Goal: Information Seeking & Learning: Understand process/instructions

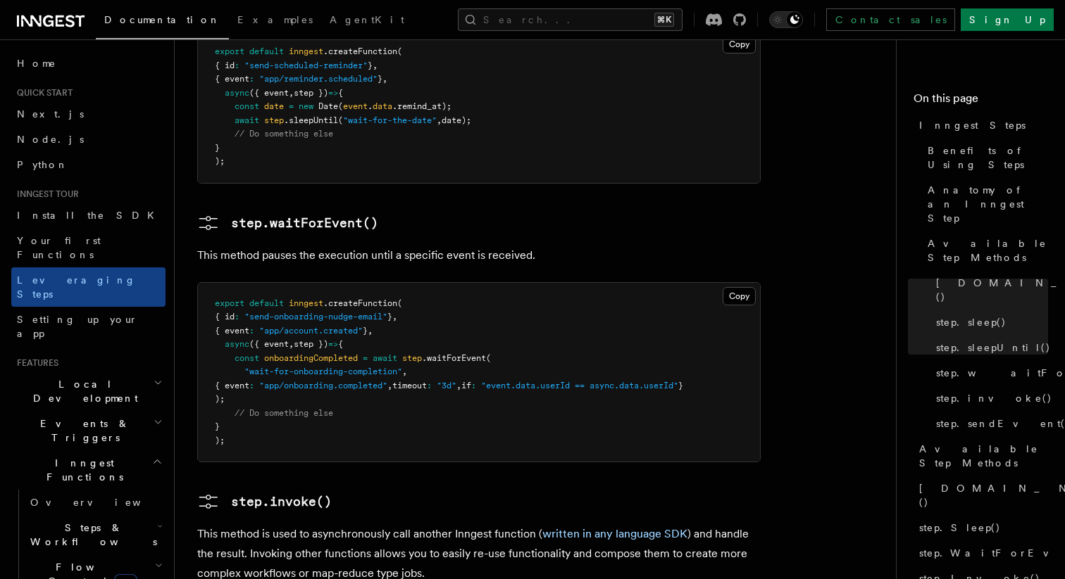
scroll to position [314, 0]
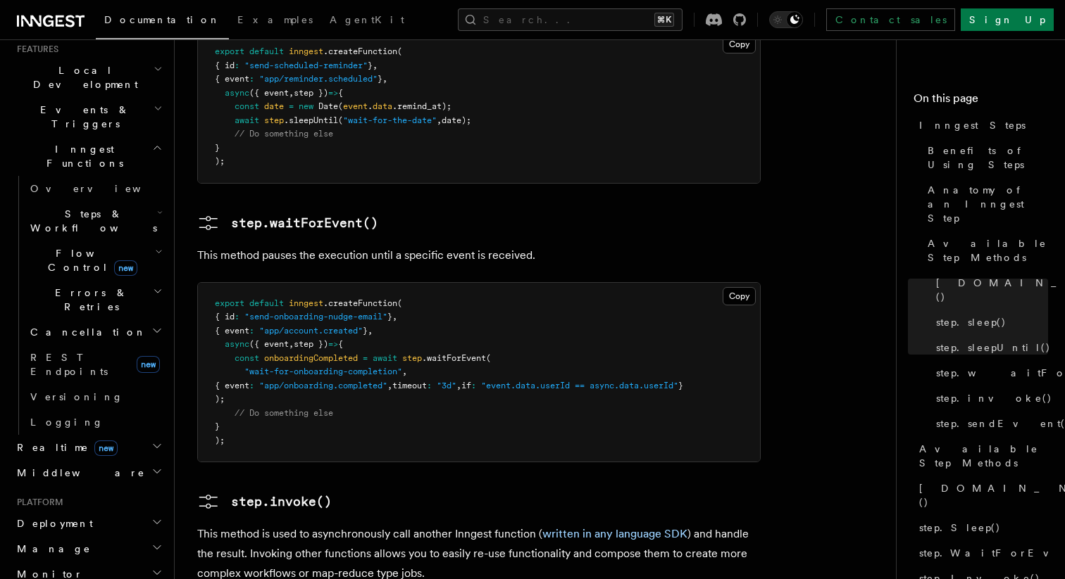
click at [249, 381] on span "{ event" at bounding box center [232, 386] width 35 height 10
drag, startPoint x: 574, startPoint y: 17, endPoint x: 736, endPoint y: -50, distance: 175.2
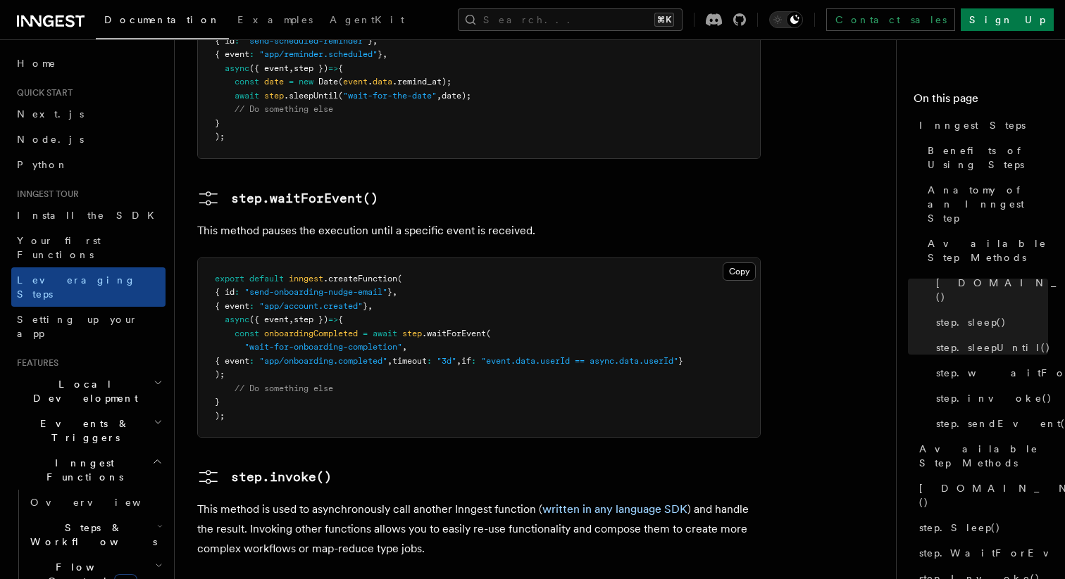
scroll to position [2114, 0]
click at [448, 327] on span ".waitForEvent" at bounding box center [454, 332] width 64 height 10
copy span "waitForEvent"
drag, startPoint x: 239, startPoint y: 263, endPoint x: 276, endPoint y: 258, distance: 36.9
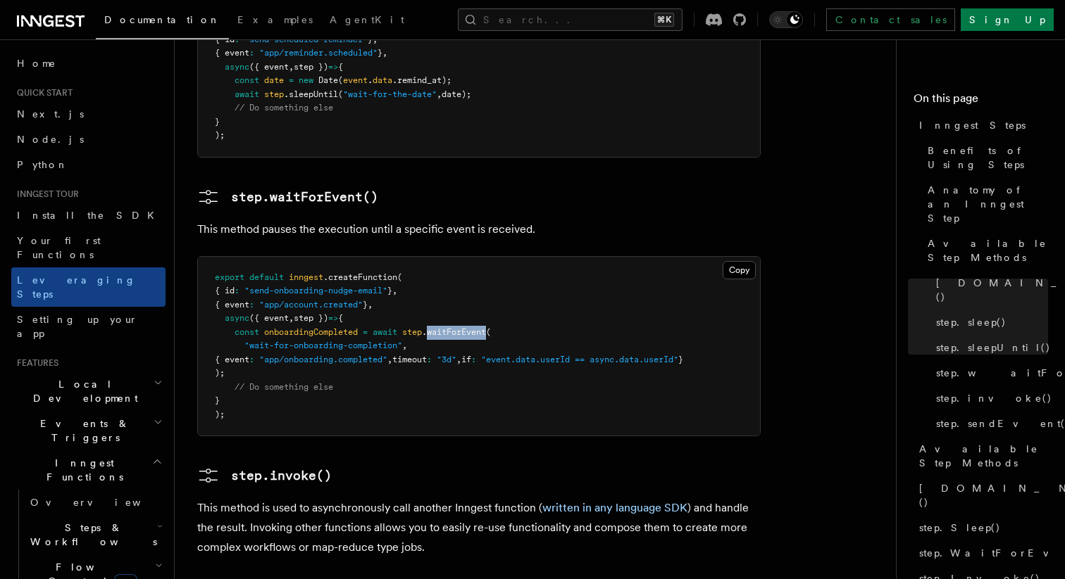
click at [249, 355] on span "{ event" at bounding box center [232, 360] width 35 height 10
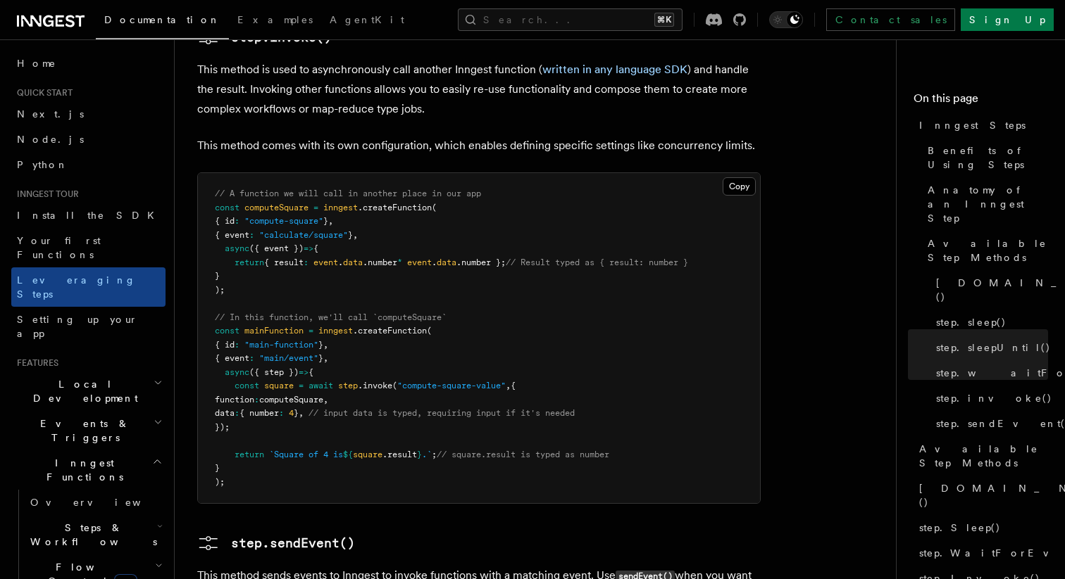
scroll to position [2554, 0]
click at [1005, 270] on link "[DOMAIN_NAME]()" at bounding box center [989, 289] width 118 height 39
click at [965, 310] on link "step.sleep()" at bounding box center [989, 322] width 118 height 25
click at [959, 276] on span "[DOMAIN_NAME]()" at bounding box center [1039, 290] width 206 height 28
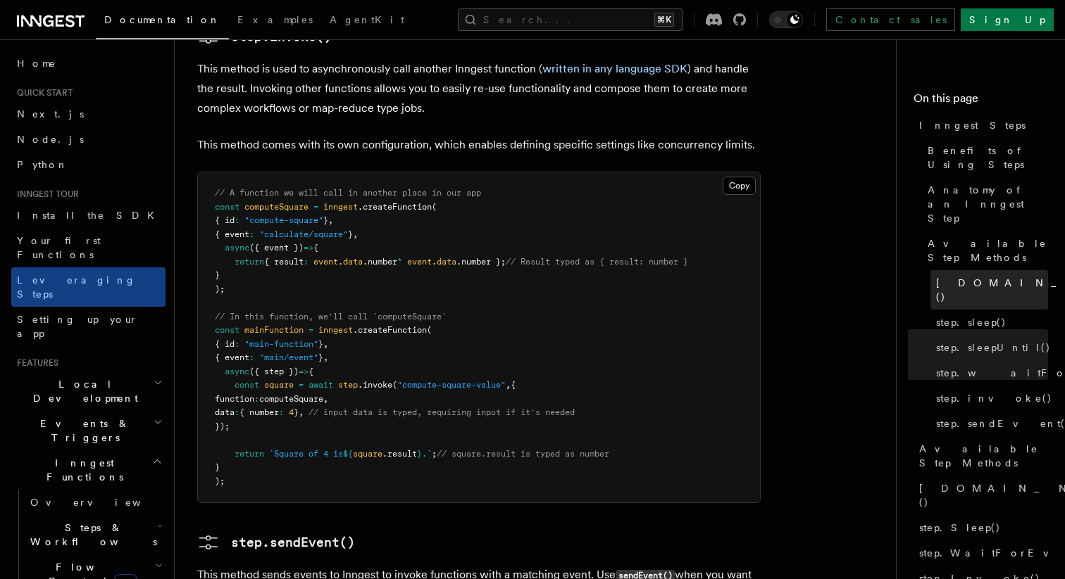
click at [959, 276] on span "[DOMAIN_NAME]()" at bounding box center [1039, 290] width 206 height 28
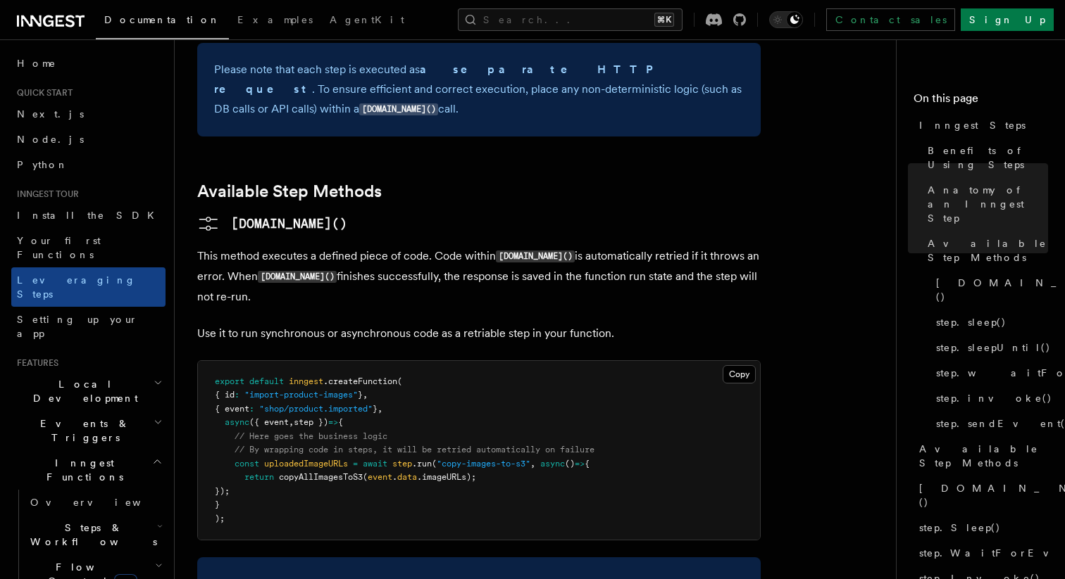
scroll to position [1150, 0]
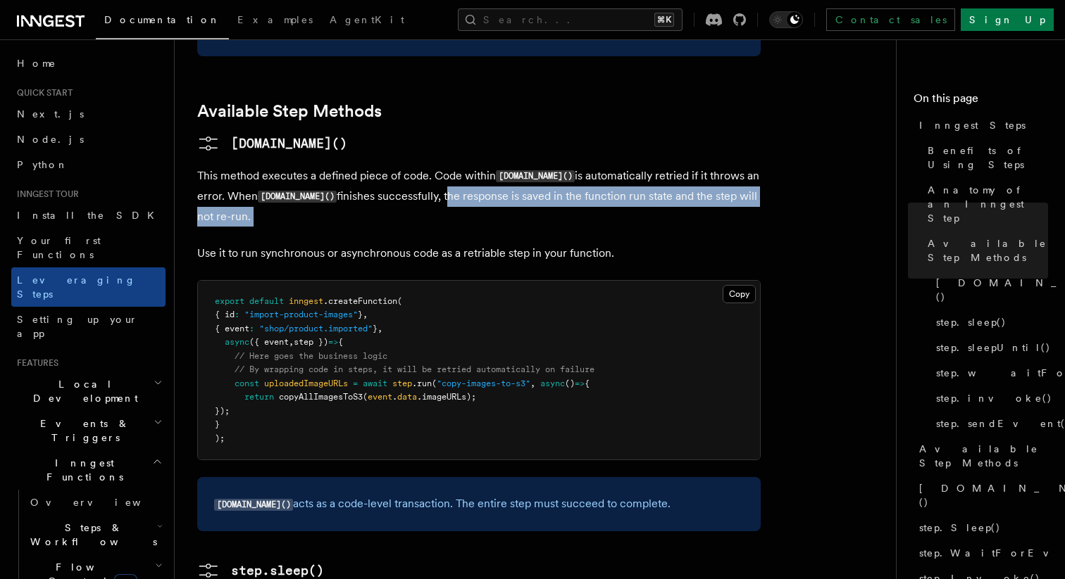
drag, startPoint x: 423, startPoint y: 98, endPoint x: 640, endPoint y: 145, distance: 221.9
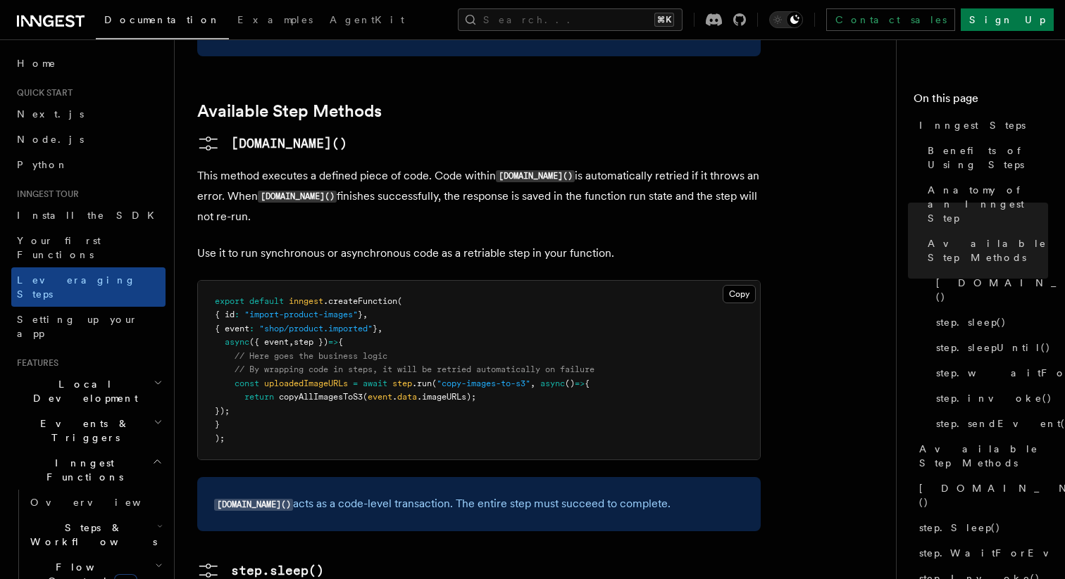
click at [275, 379] on span "uploadedImageURLs" at bounding box center [306, 384] width 84 height 10
click at [418, 308] on pre "export default inngest .createFunction ( { id : "import-product-images" } , { e…" at bounding box center [479, 371] width 562 height 180
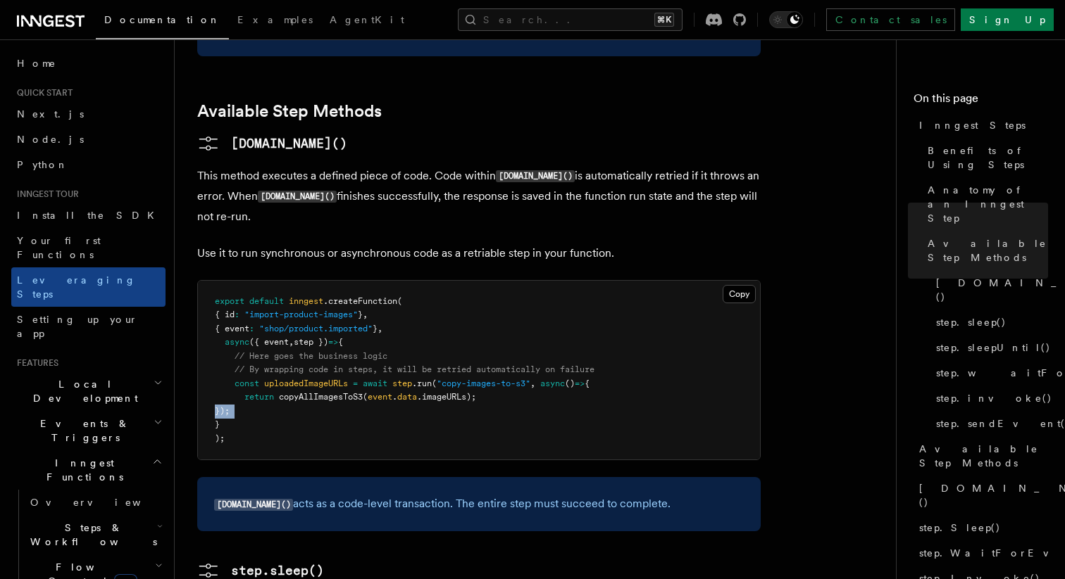
click at [418, 308] on pre "export default inngest .createFunction ( { id : "import-product-images" } , { e…" at bounding box center [479, 371] width 562 height 180
